Goal: Find specific page/section

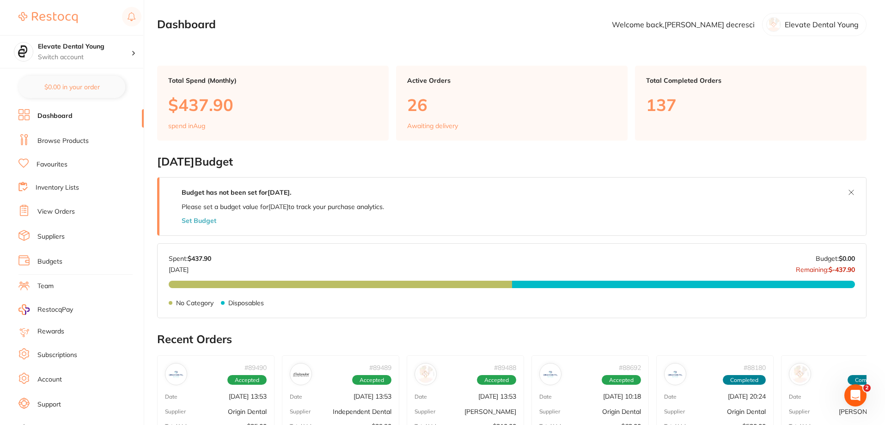
click at [67, 143] on link "Browse Products" at bounding box center [62, 140] width 51 height 9
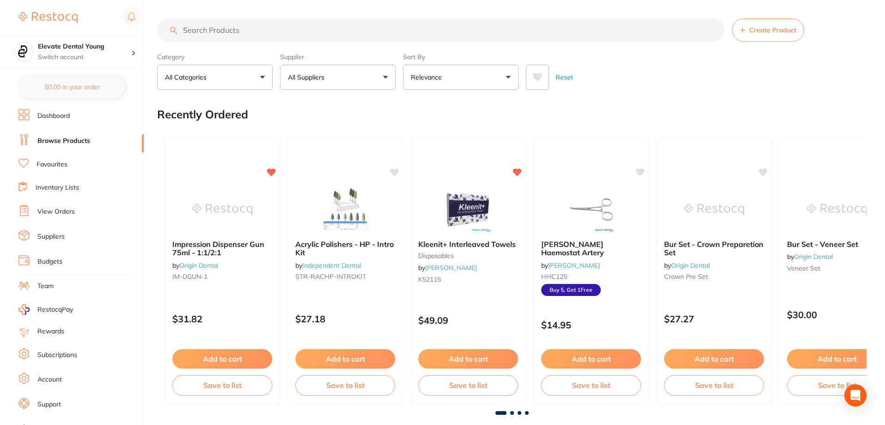
click at [258, 29] on input "search" at bounding box center [441, 29] width 568 height 23
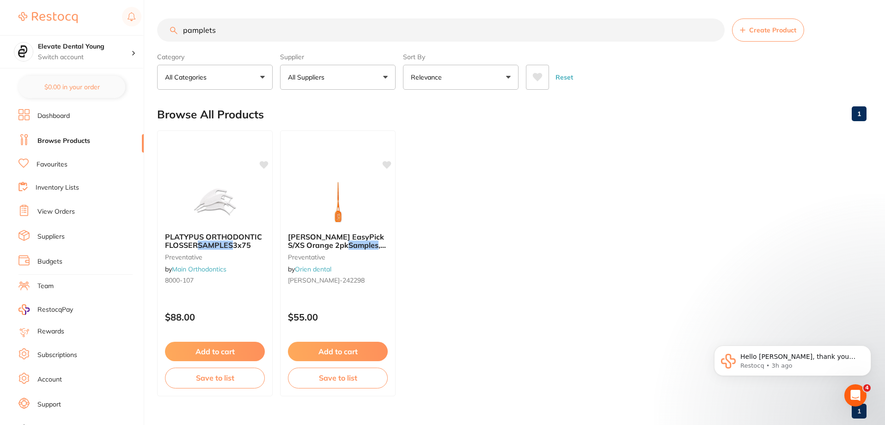
click at [202, 29] on input "pamplets" at bounding box center [441, 29] width 568 height 23
type input "pamphlets"
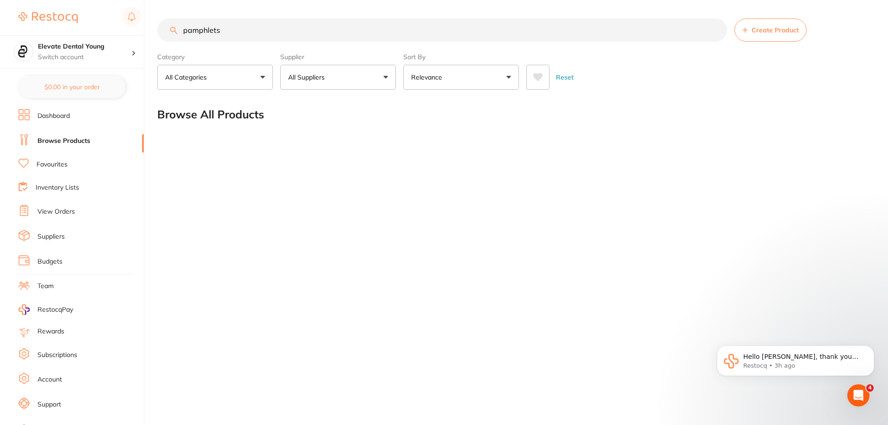
drag, startPoint x: 236, startPoint y: 28, endPoint x: 63, endPoint y: 19, distance: 172.6
click at [63, 19] on div "$22.14 Elevate Dental Young Switch account Elevate Dental Young Hilltops Dentis…" at bounding box center [444, 212] width 888 height 425
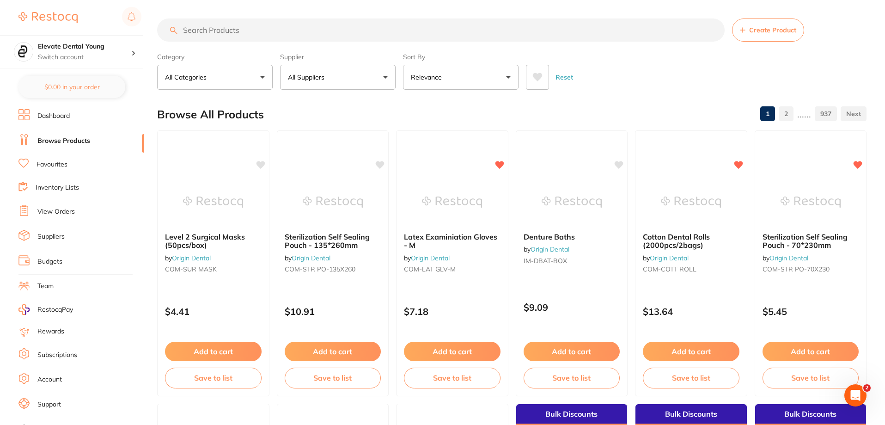
click at [240, 30] on input "search" at bounding box center [441, 29] width 568 height 23
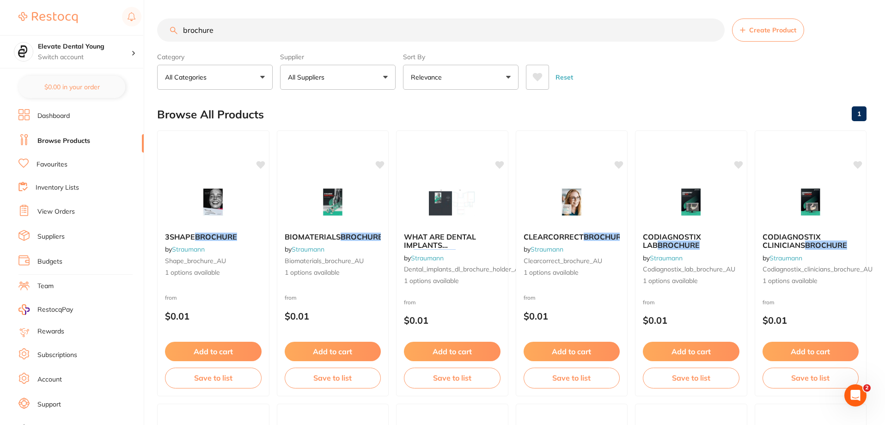
type input "brochure"
click at [339, 71] on button "All Suppliers" at bounding box center [338, 77] width 116 height 25
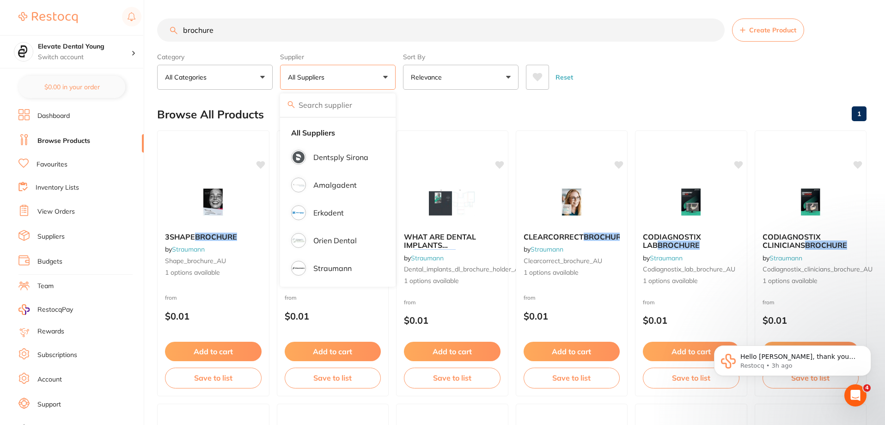
click at [345, 46] on section "brochure Create Product Category All Categories All Categories education equipm…" at bounding box center [512, 53] width 710 height 71
